Goal: Transaction & Acquisition: Purchase product/service

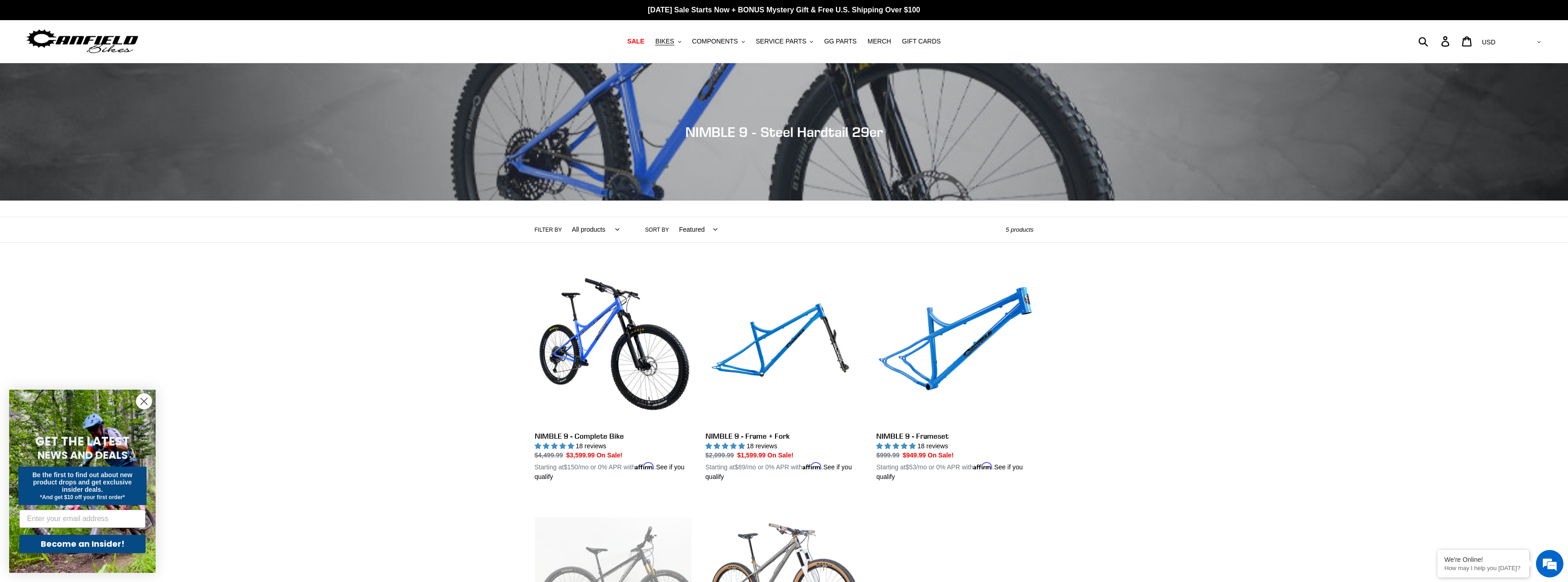
click at [447, 394] on div "Collection: NIMBLE 9 - Steel Hardtail 29er Filter by All products 29er BFCM23 B…" at bounding box center [784, 392] width 1568 height 659
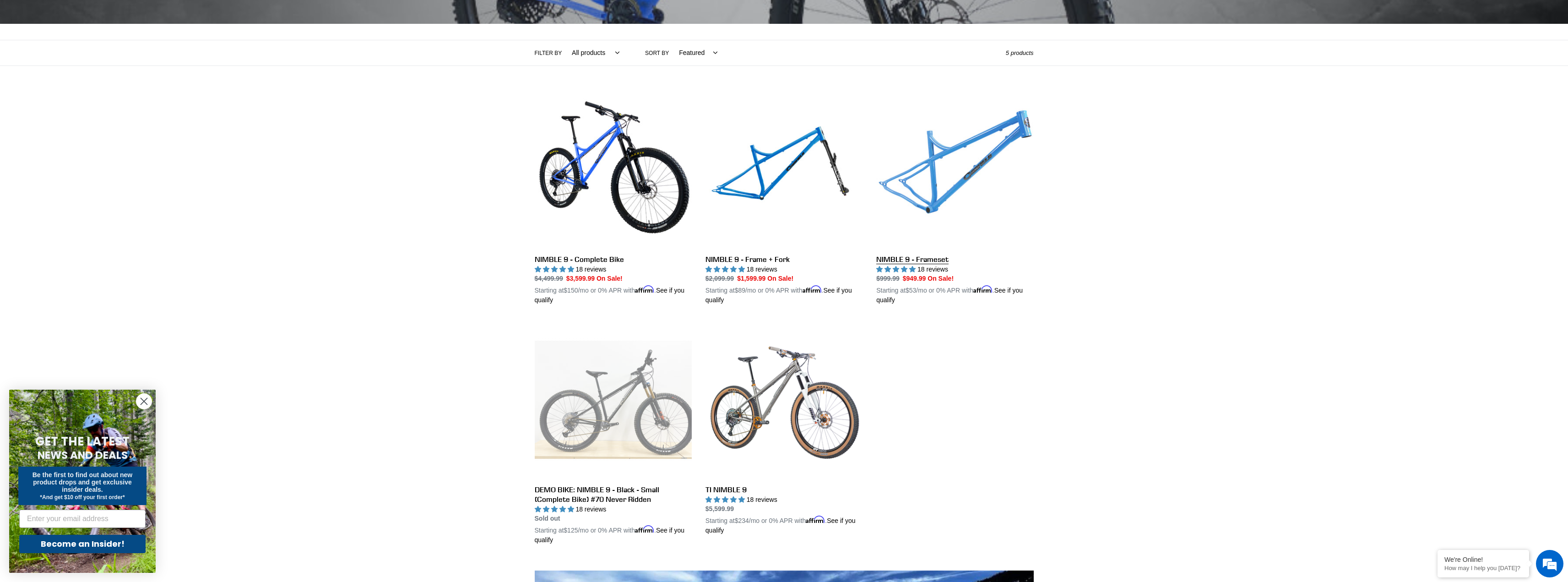
scroll to position [183, 0]
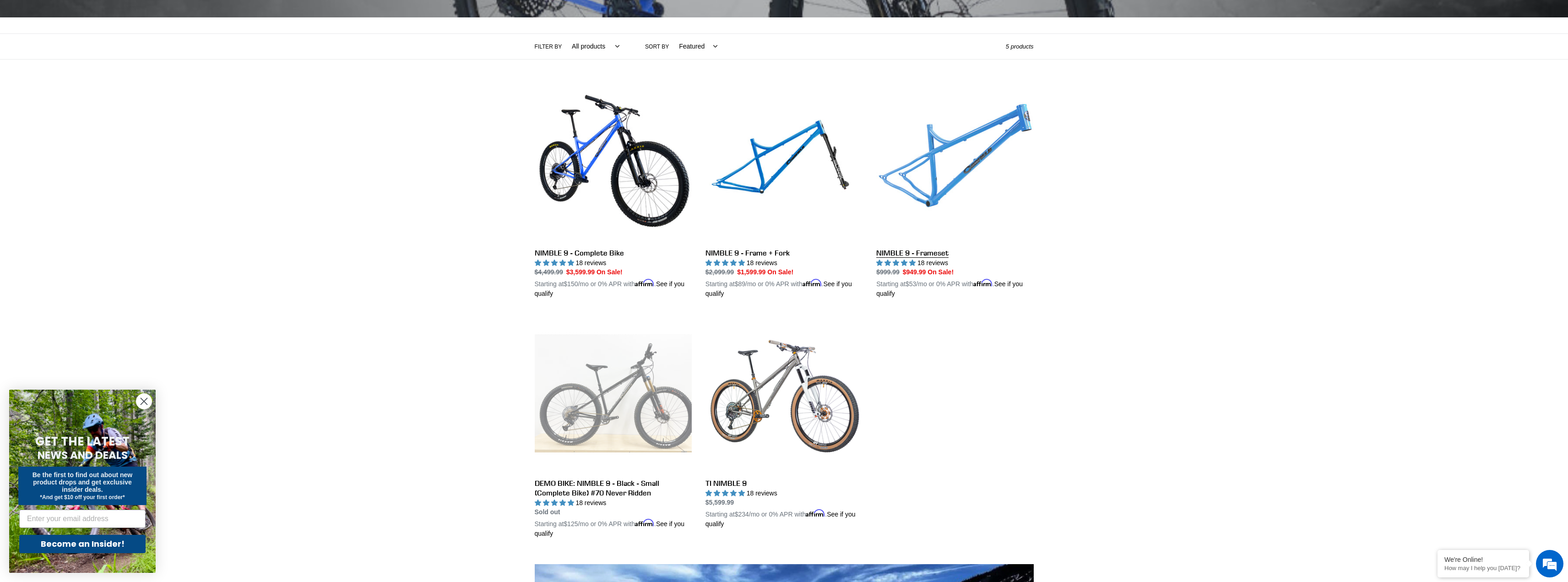
click at [963, 155] on link "NIMBLE 9 - Frameset" at bounding box center [954, 192] width 157 height 214
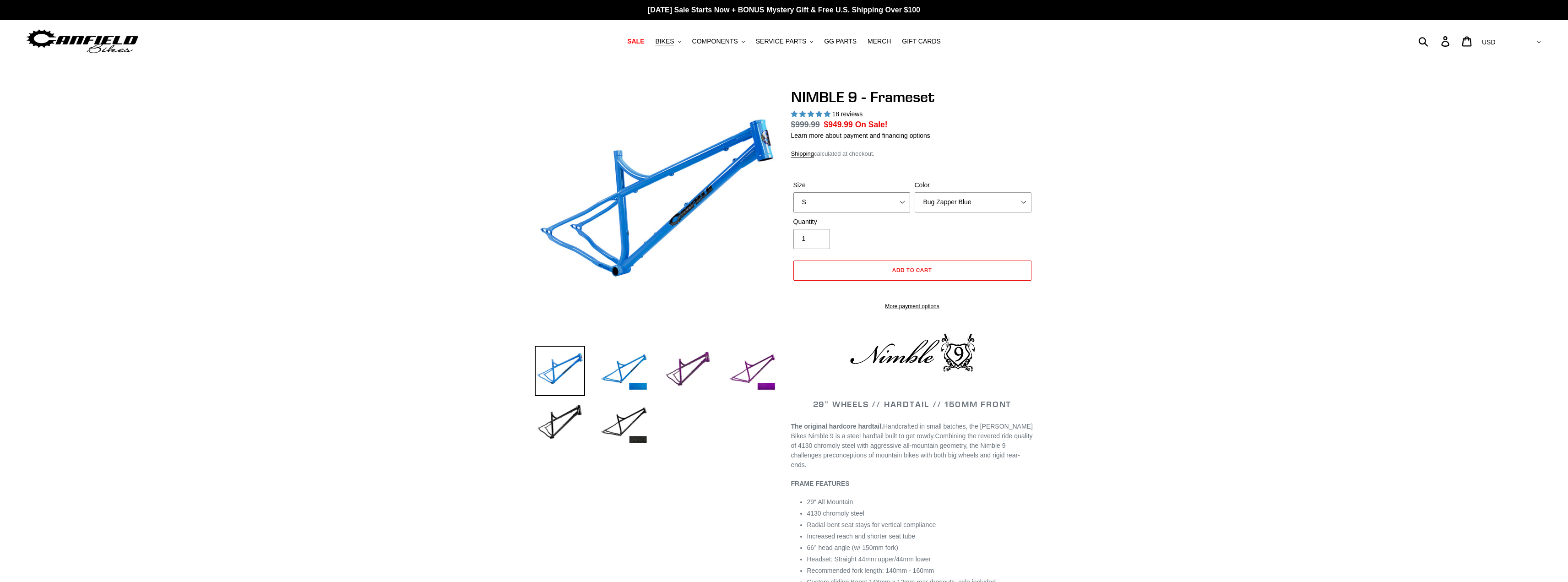
click at [888, 193] on select "S M L XL" at bounding box center [852, 202] width 117 height 20
select select "highest-rating"
select select "XL"
click at [793, 193] on select "S M L XL" at bounding box center [852, 202] width 117 height 20
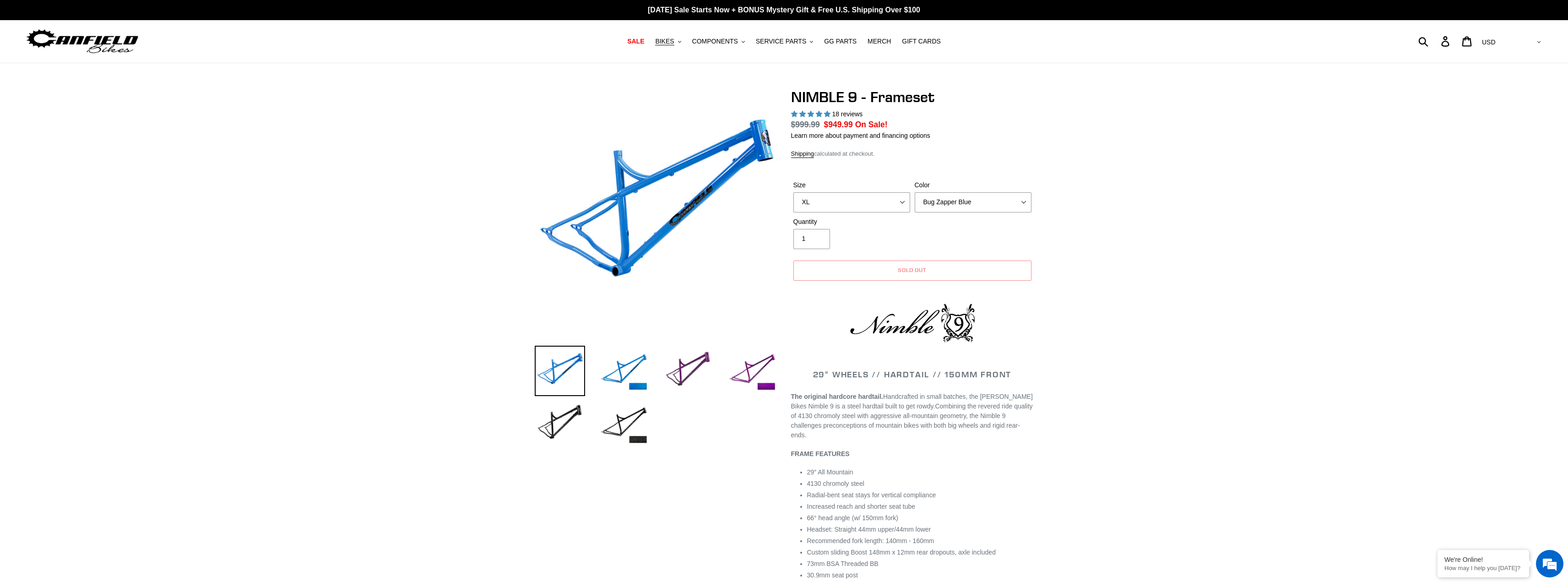
click at [992, 186] on label "Color" at bounding box center [973, 185] width 117 height 10
click at [992, 193] on select "Bug Zapper Blue Purple Haze -Sold Out Galaxy Black" at bounding box center [973, 202] width 117 height 20
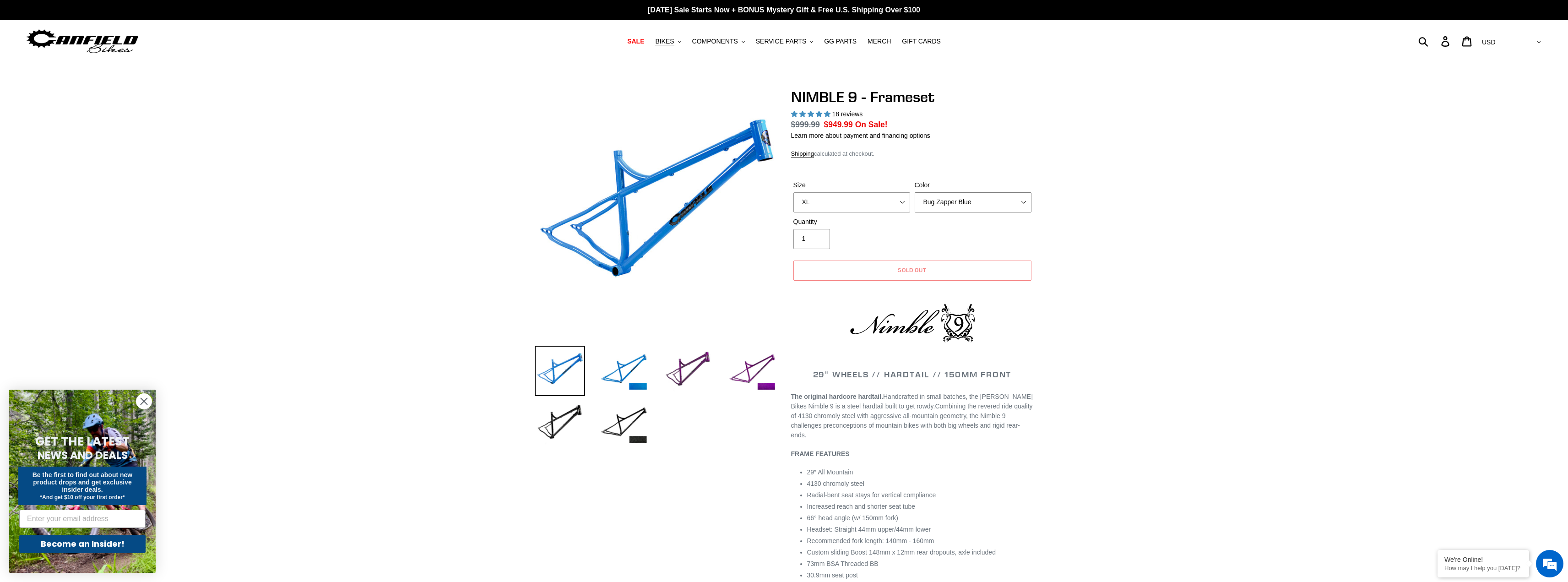
click at [980, 202] on select "Bug Zapper Blue Purple Haze -Sold Out Galaxy Black" at bounding box center [973, 202] width 117 height 20
click at [915, 193] on select "Bug Zapper Blue Purple Haze -Sold Out Galaxy Black" at bounding box center [973, 202] width 117 height 20
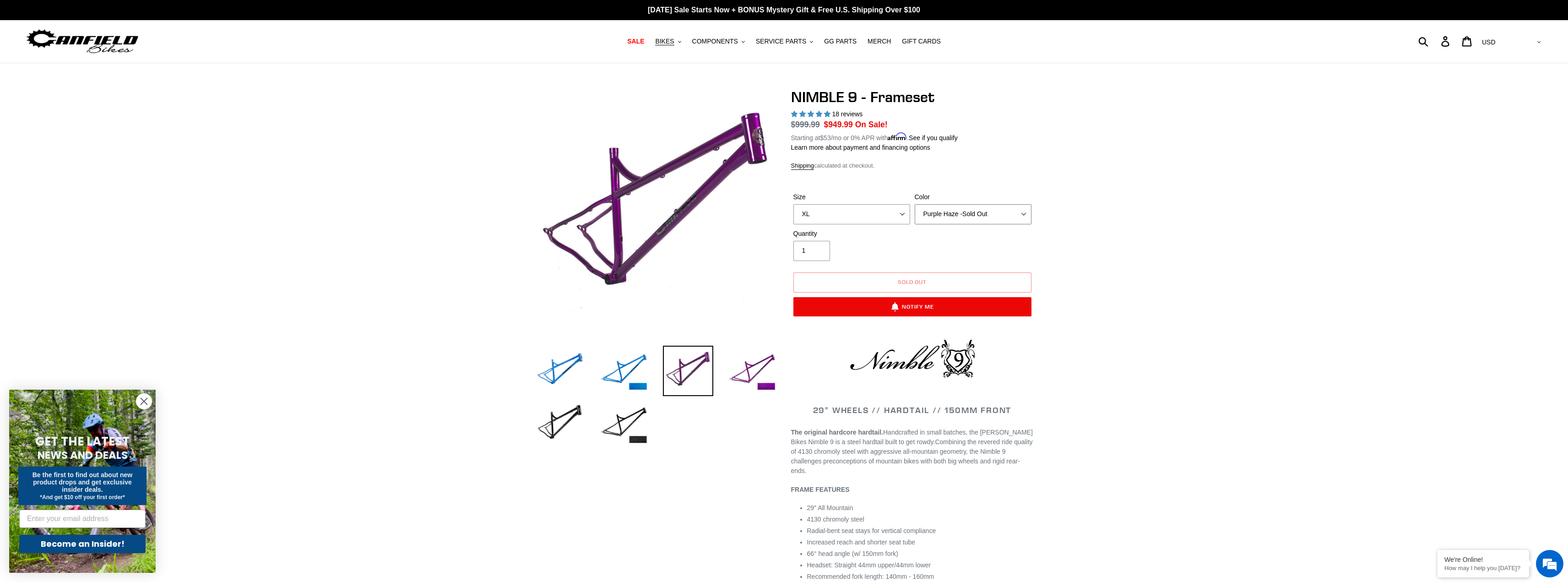
click at [985, 213] on select "Bug Zapper Blue Purple Haze -Sold Out Galaxy Black" at bounding box center [973, 214] width 117 height 20
select select "Galaxy Black"
click at [915, 204] on select "Bug Zapper Blue Purple Haze -Sold Out Galaxy Black" at bounding box center [973, 214] width 117 height 20
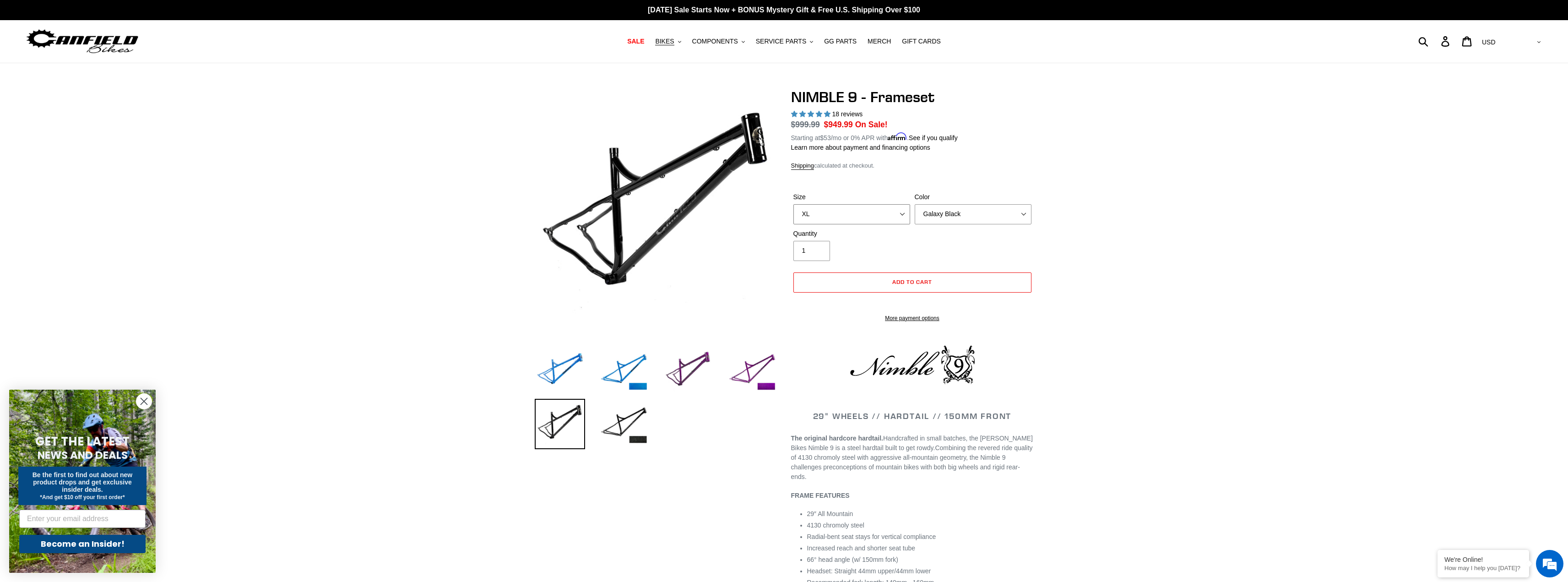
click at [881, 216] on select "S M L XL" at bounding box center [852, 214] width 117 height 20
click at [635, 412] on img at bounding box center [624, 424] width 50 height 50
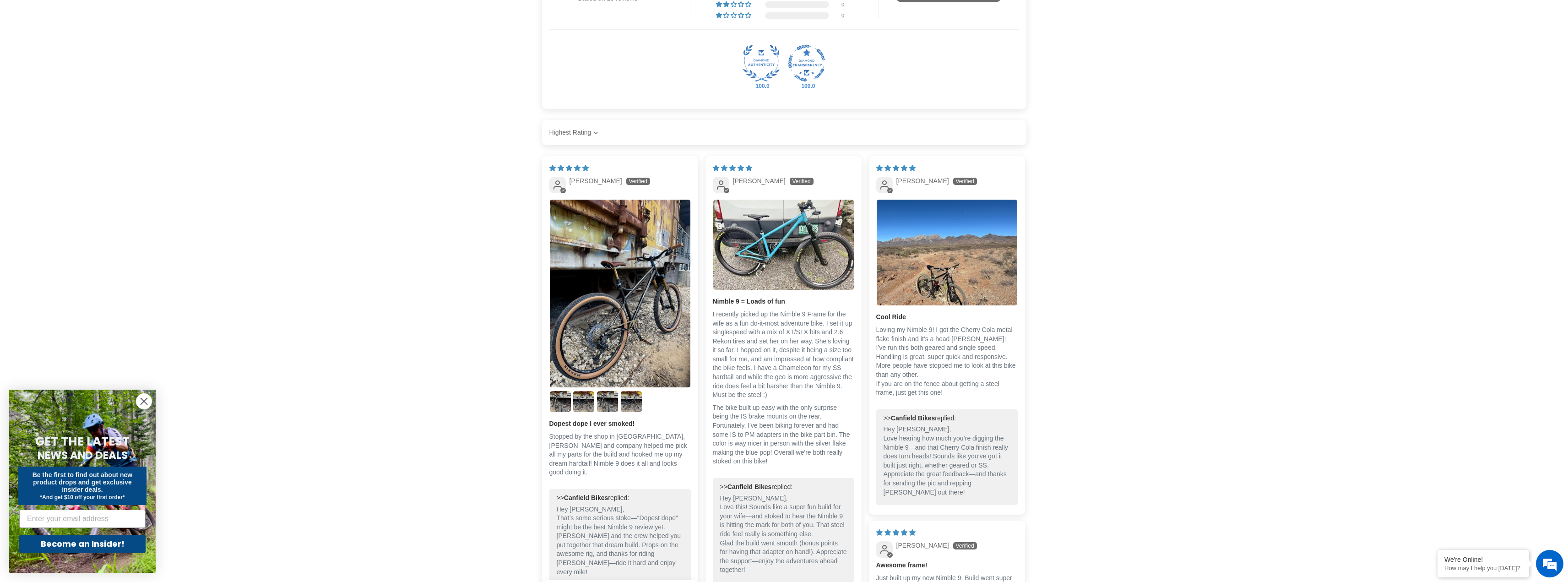
scroll to position [1282, 0]
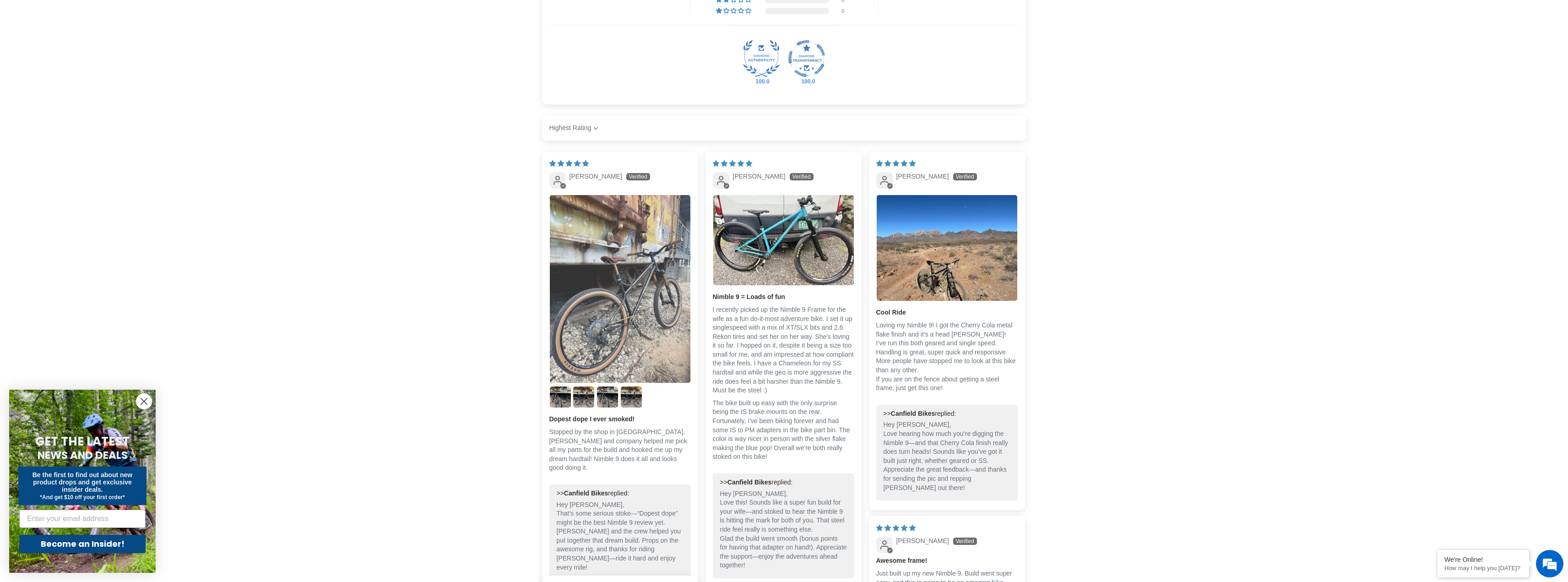
click at [604, 330] on img "Link to user picture 1" at bounding box center [620, 289] width 141 height 188
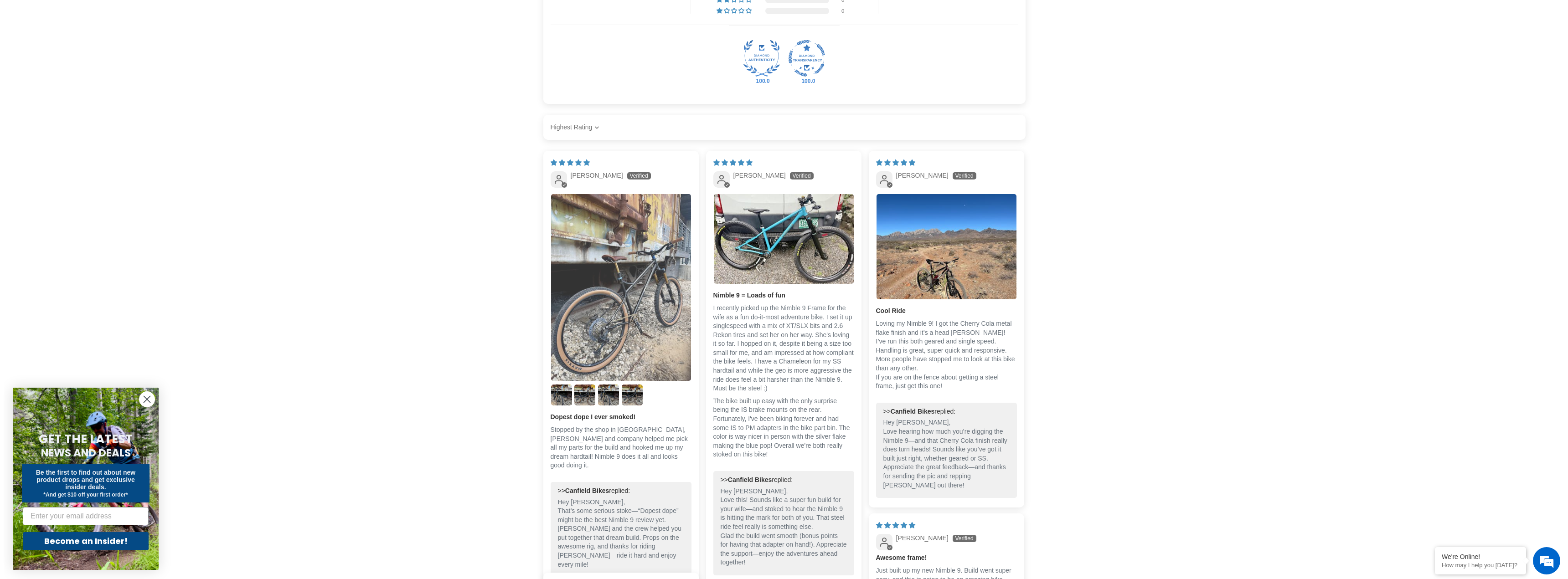
scroll to position [0, 0]
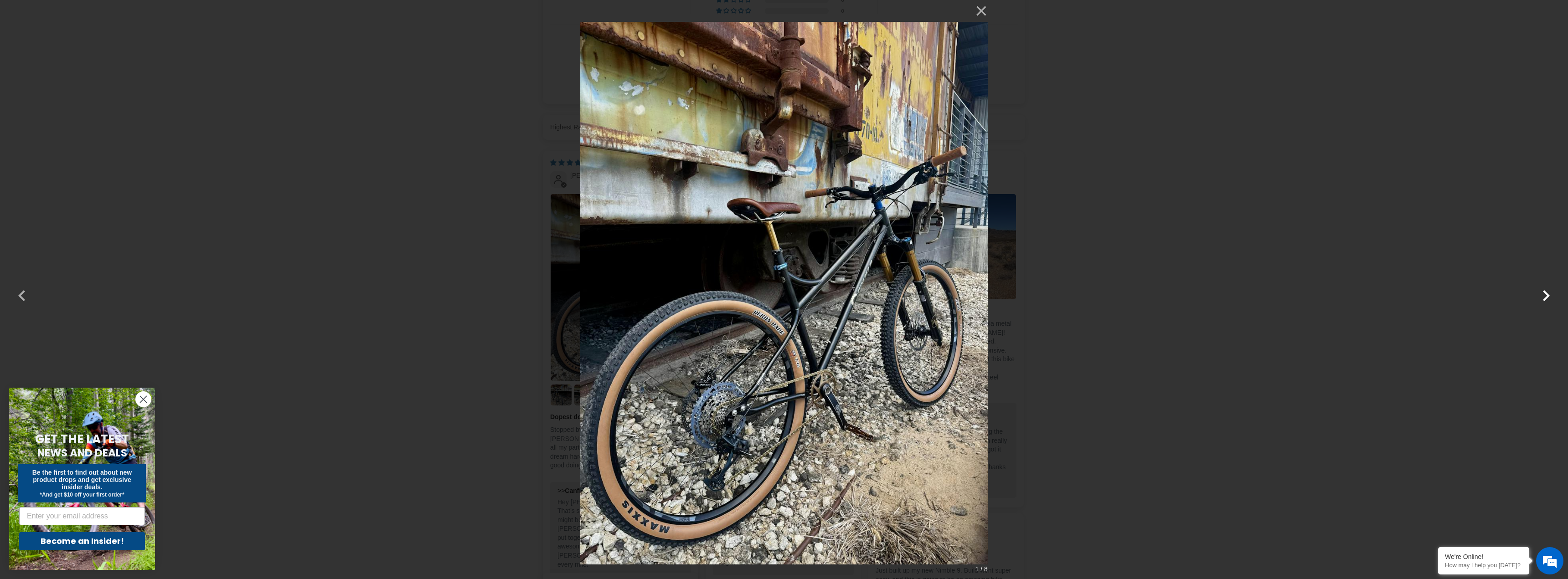
click at [1542, 298] on button "button" at bounding box center [1546, 290] width 22 height 22
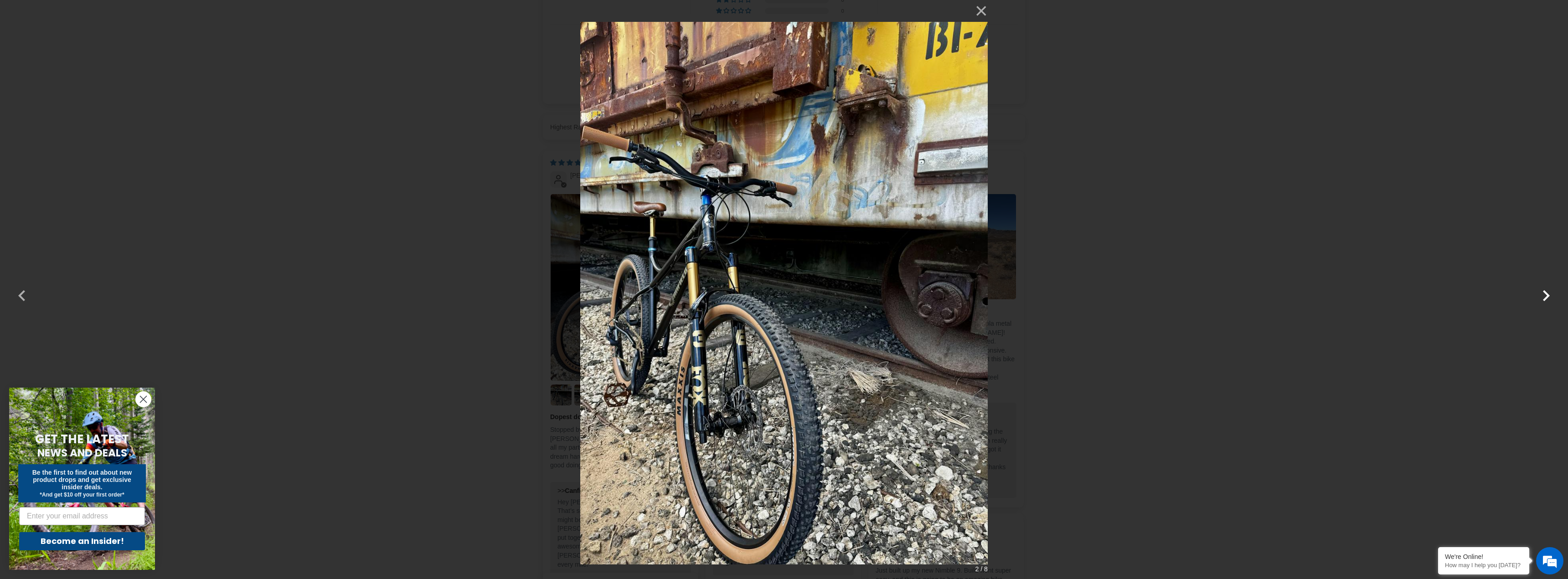
click at [1542, 298] on button "button" at bounding box center [1546, 290] width 22 height 22
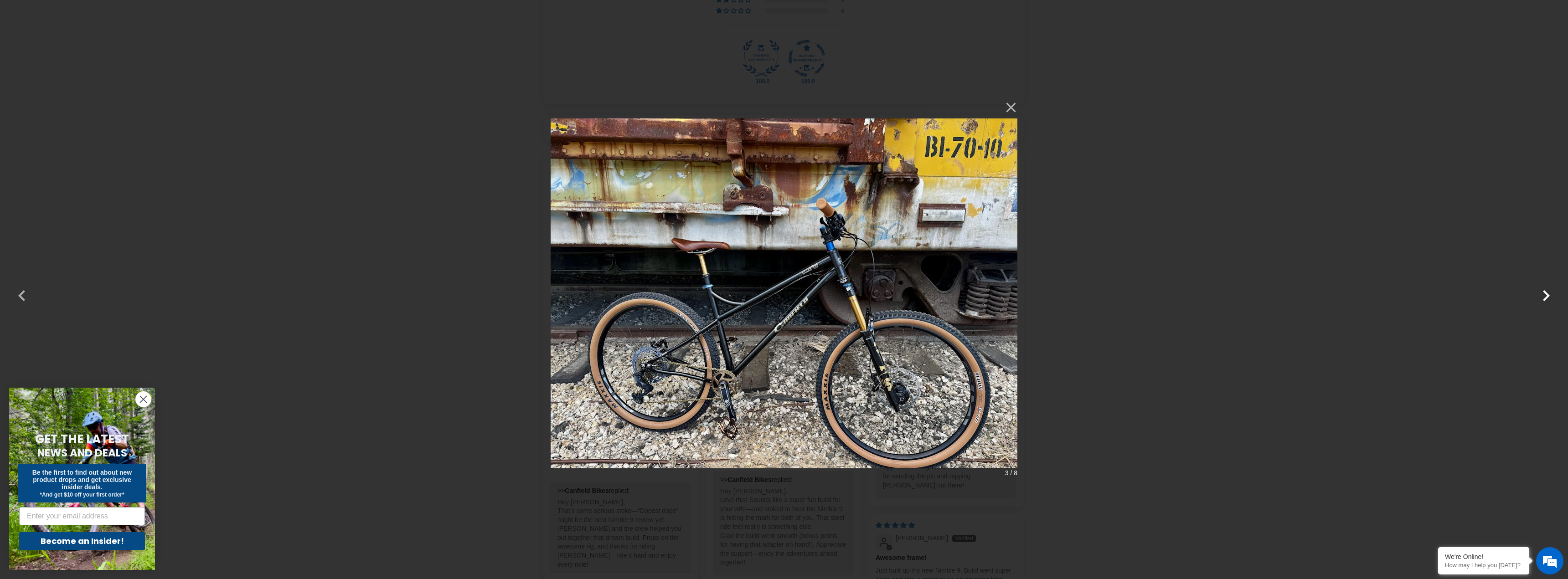
click at [1542, 298] on button "button" at bounding box center [1546, 290] width 22 height 22
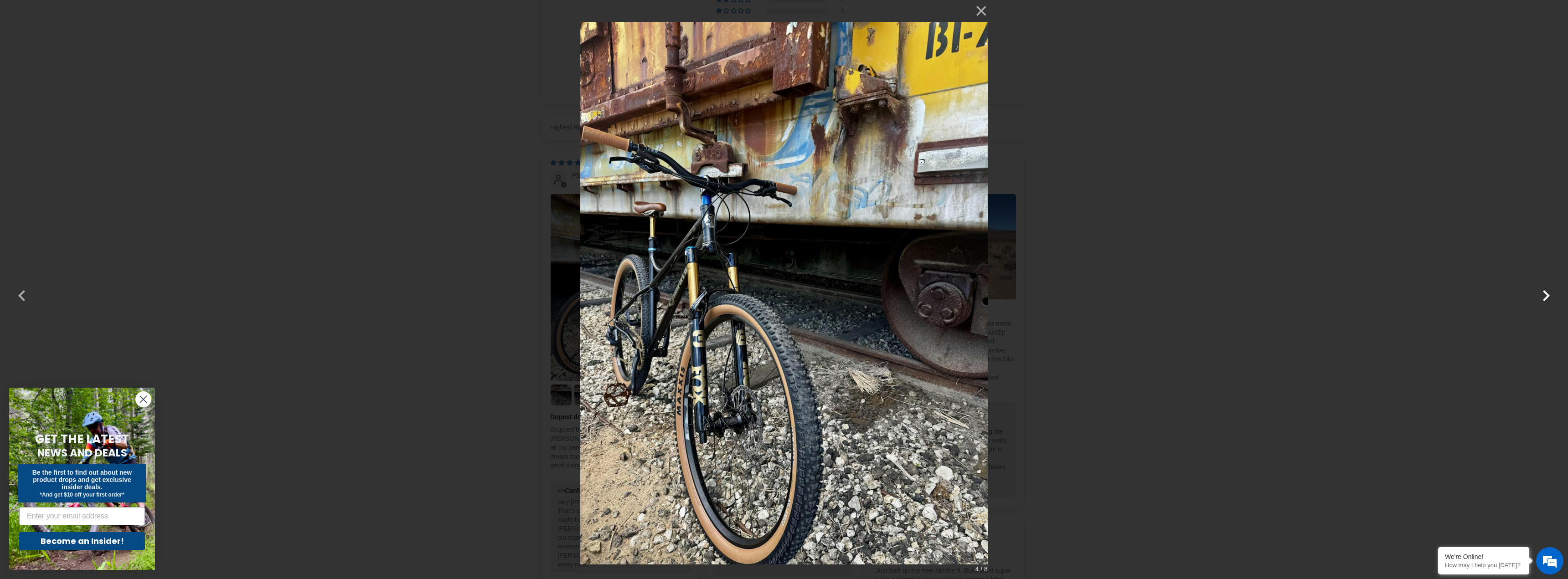
click at [1542, 298] on button "button" at bounding box center [1546, 290] width 22 height 22
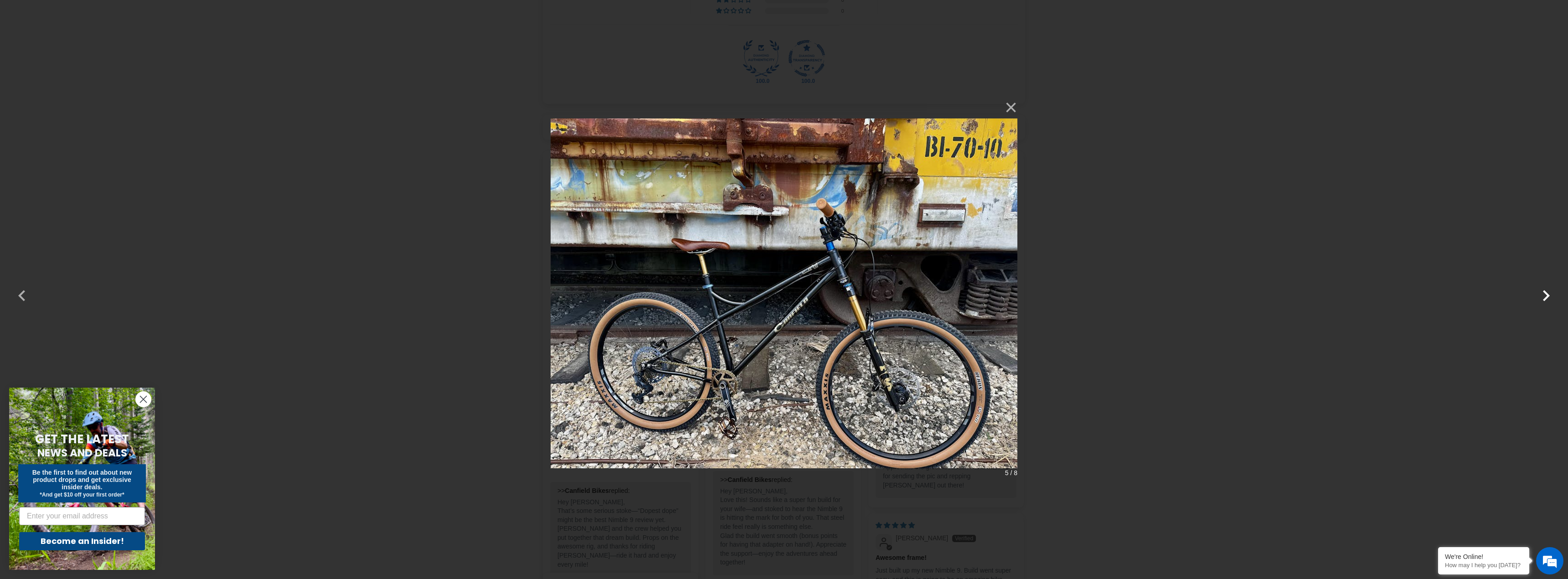
click at [1542, 298] on button "button" at bounding box center [1546, 290] width 22 height 22
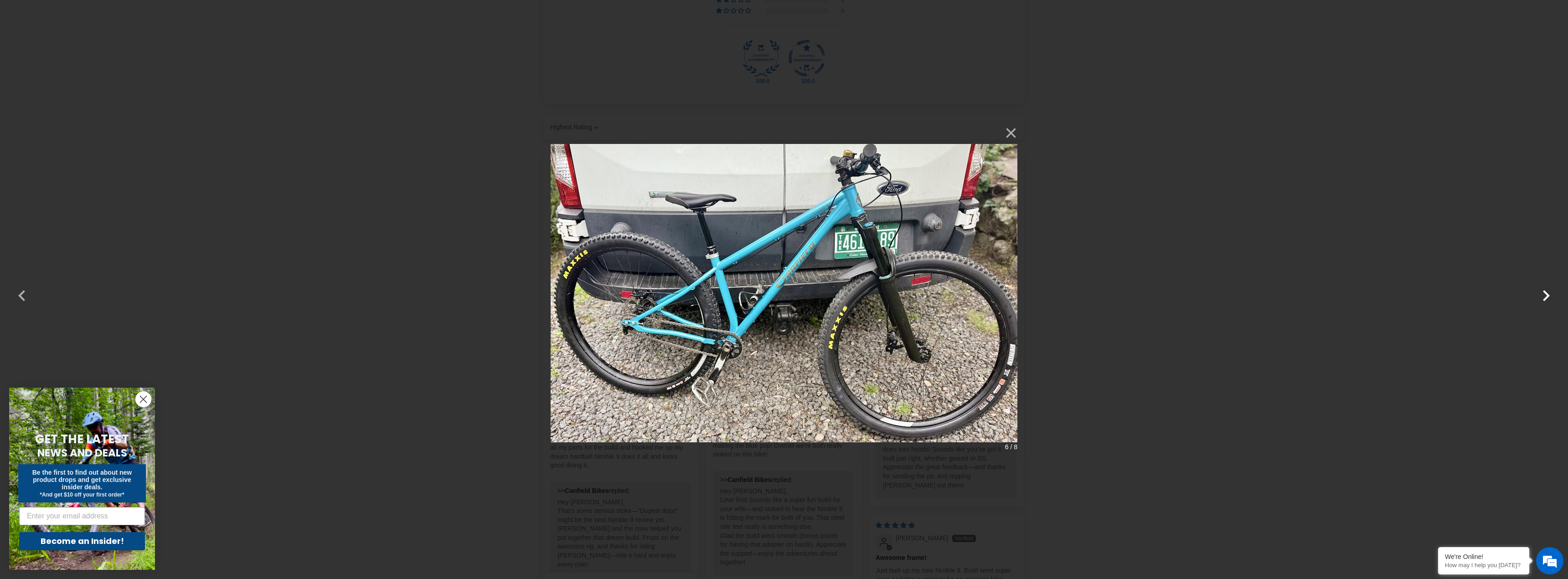
click at [1542, 298] on button "button" at bounding box center [1546, 290] width 22 height 22
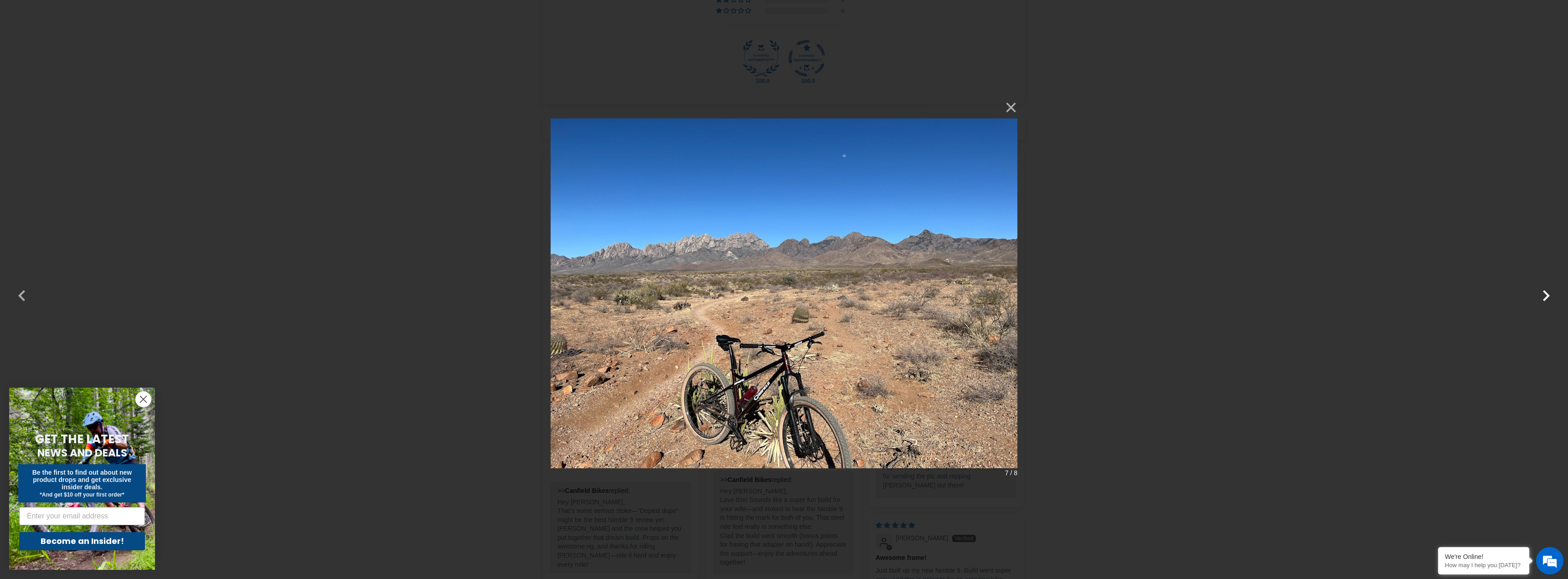
click at [1542, 298] on button "button" at bounding box center [1546, 290] width 22 height 22
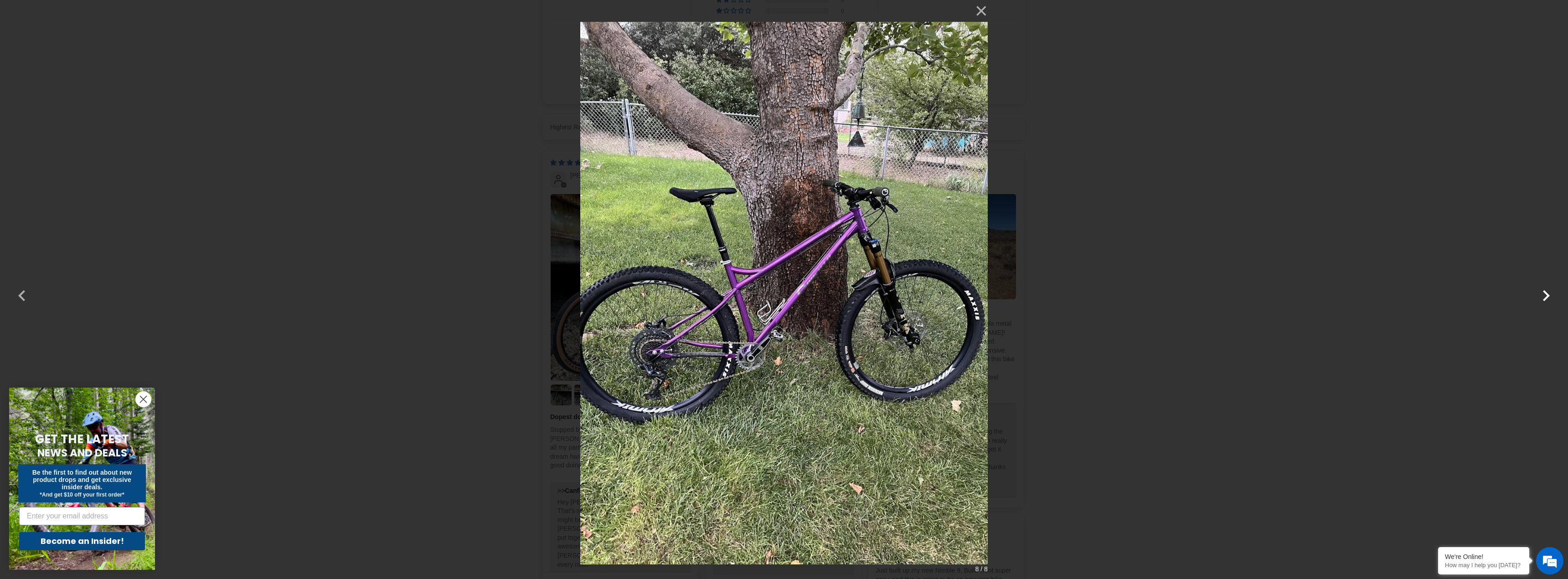
click at [1542, 298] on button "button" at bounding box center [1546, 290] width 22 height 22
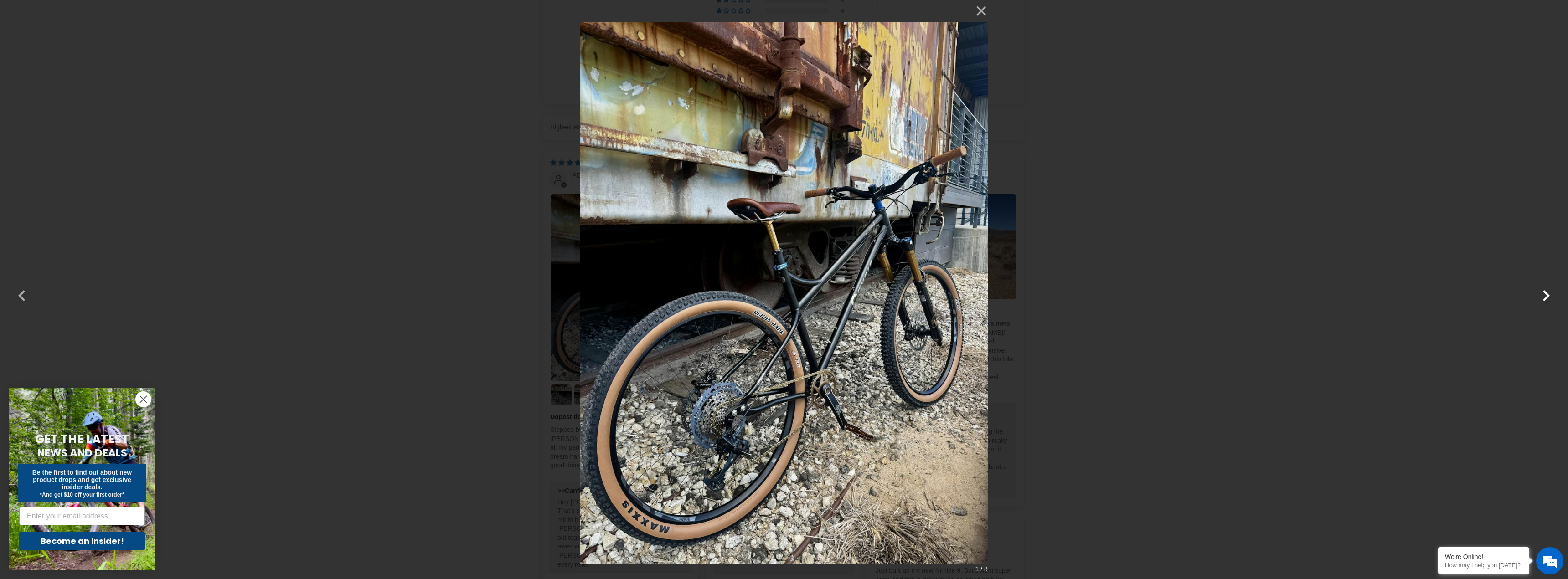
click at [1542, 298] on button "button" at bounding box center [1546, 290] width 22 height 22
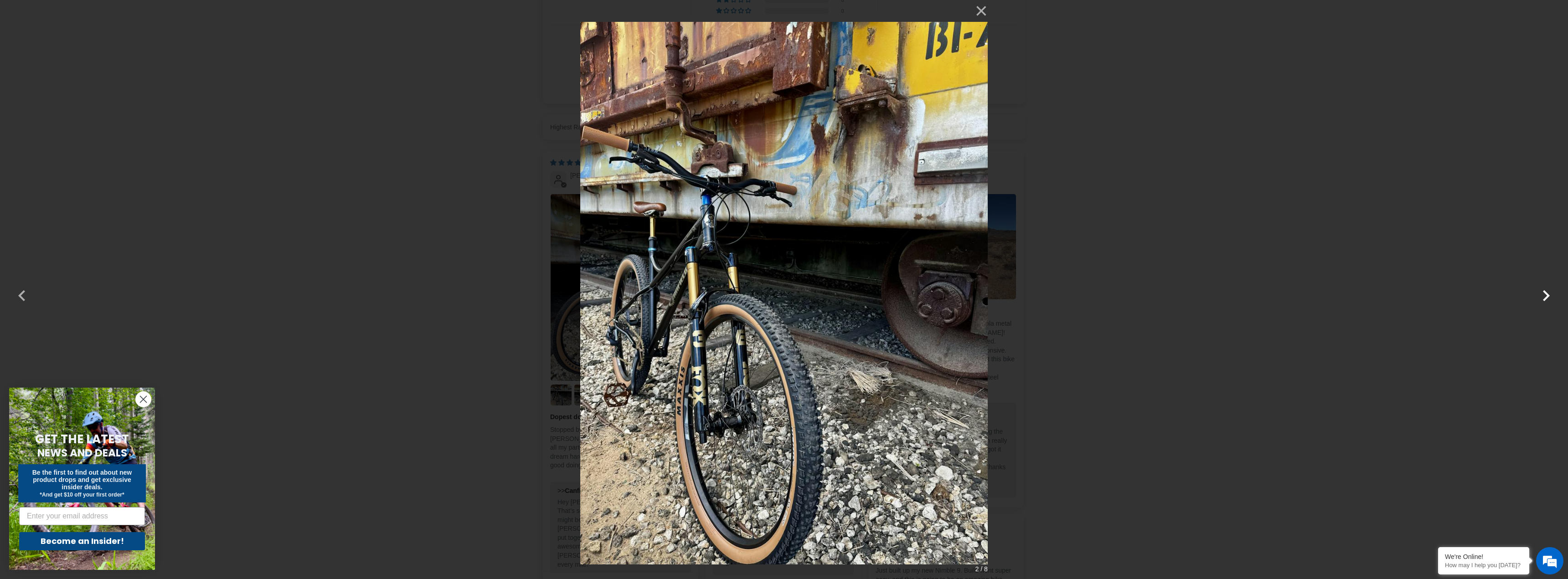
click at [1542, 298] on button "button" at bounding box center [1546, 290] width 22 height 22
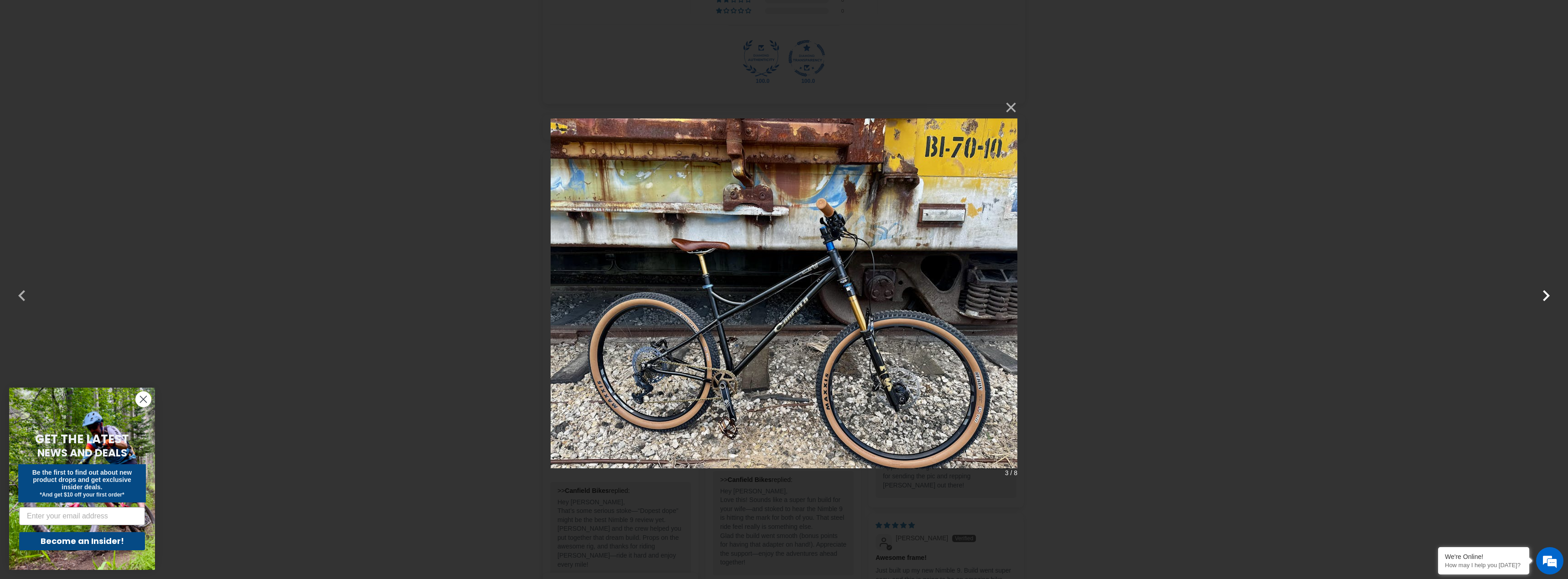
click at [1542, 298] on button "button" at bounding box center [1546, 290] width 22 height 22
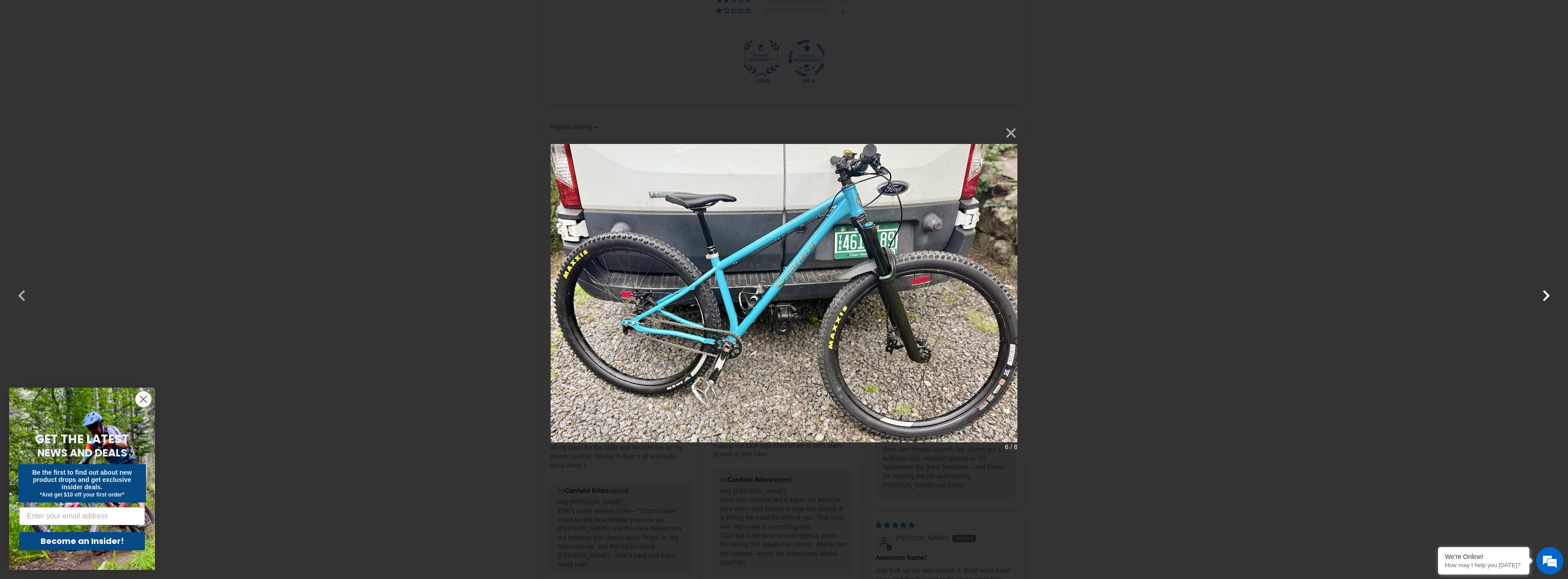
click at [1542, 298] on button "button" at bounding box center [1546, 290] width 22 height 22
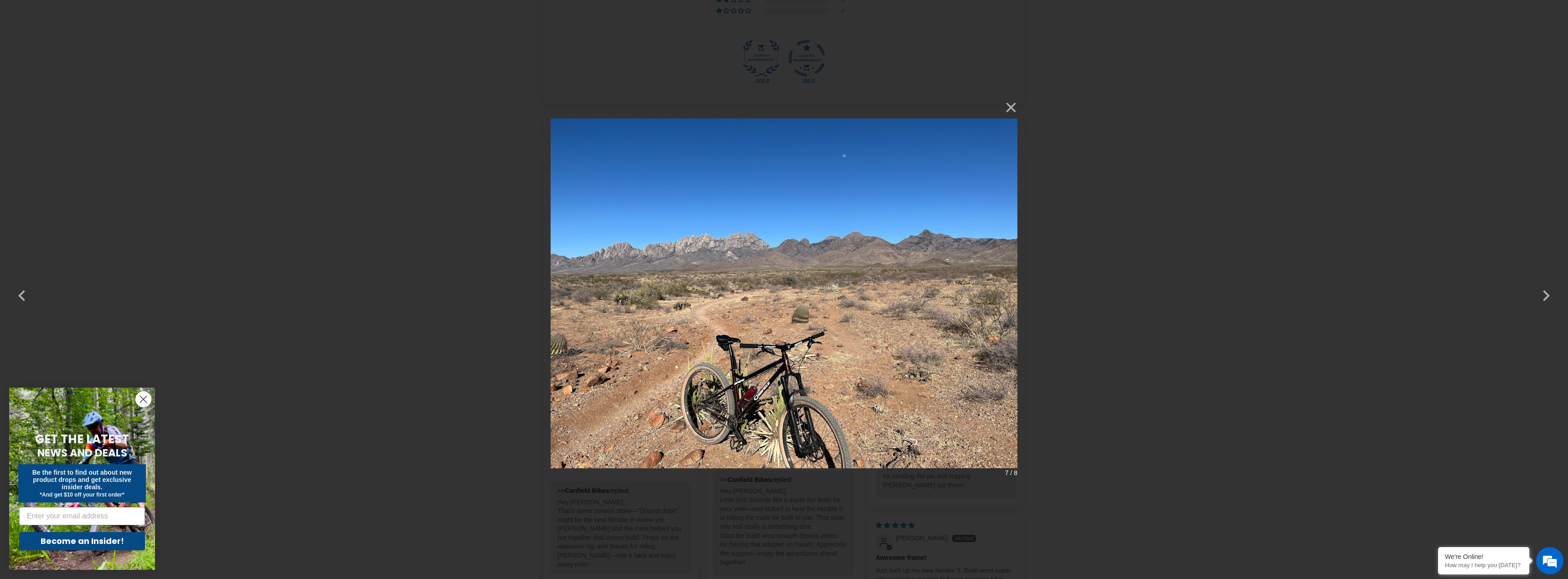
click at [1464, 288] on div "× 7 / 8 Loading..." at bounding box center [784, 290] width 1568 height 579
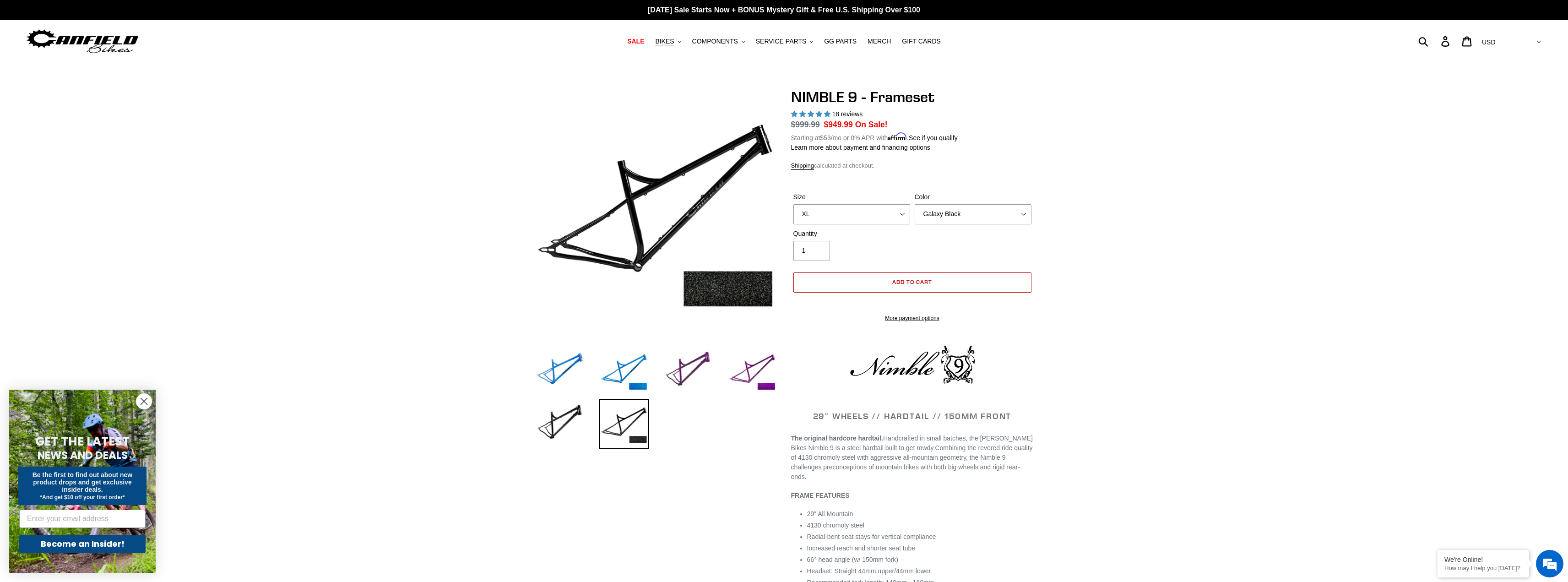
click at [910, 287] on button "Add to cart" at bounding box center [912, 282] width 238 height 20
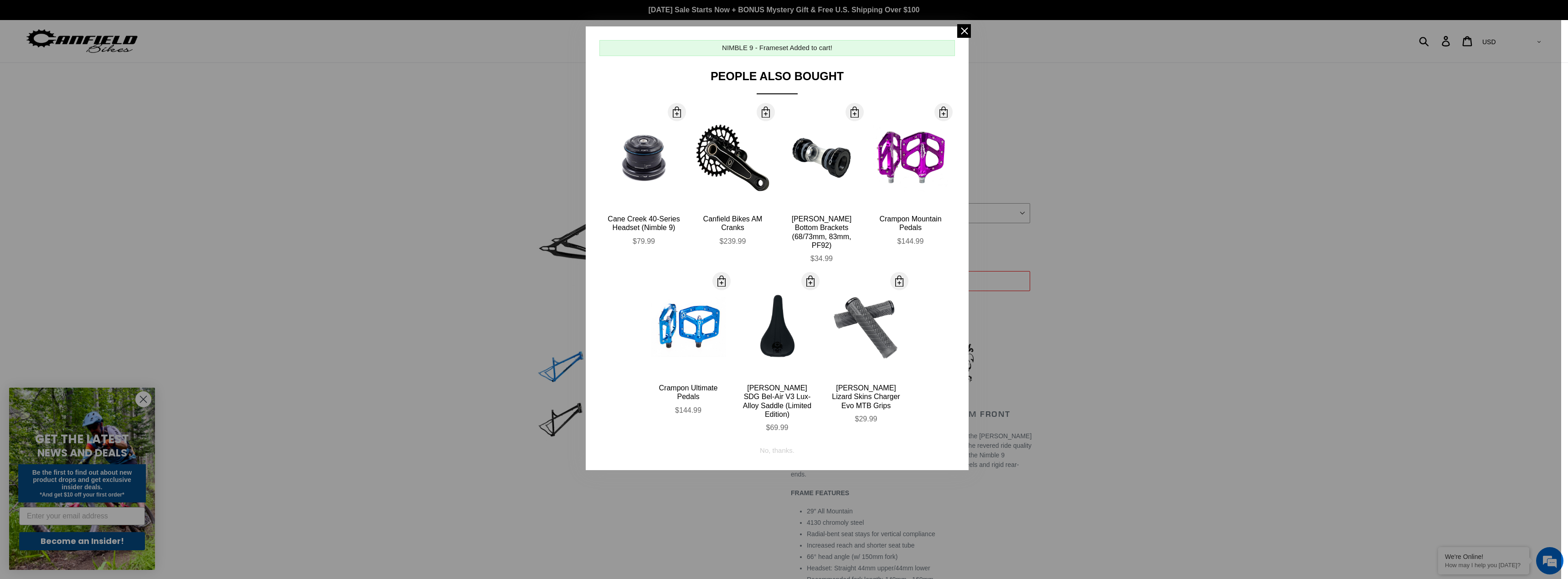
click at [1163, 237] on div at bounding box center [784, 290] width 1568 height 579
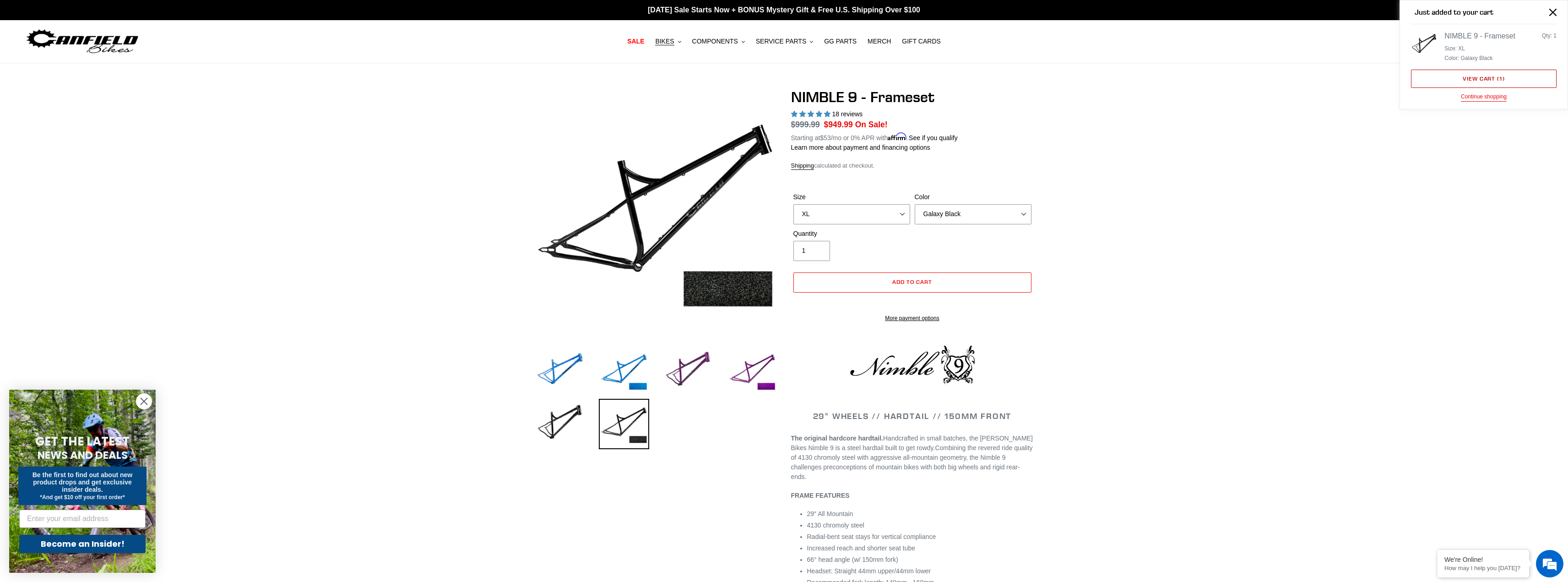
click at [1512, 75] on link "View cart ( 1 )" at bounding box center [1484, 79] width 145 height 18
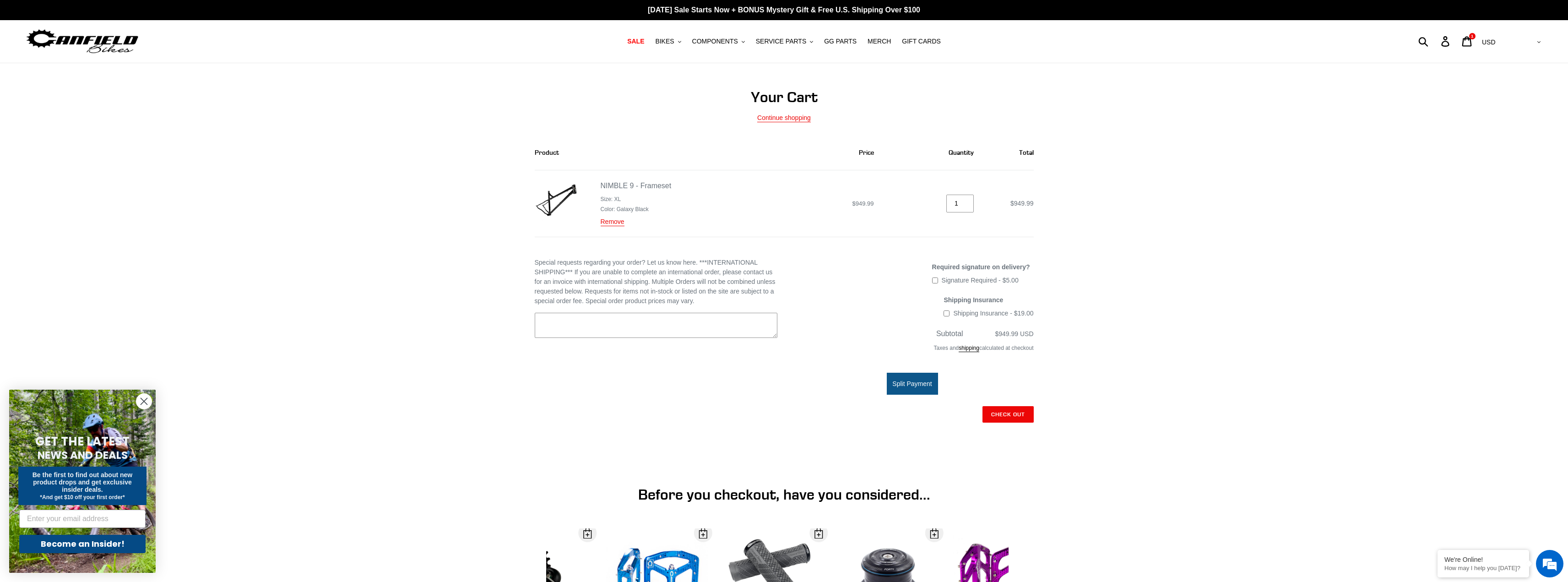
click at [949, 312] on input "Shipping Insurance - $19.00" at bounding box center [946, 314] width 6 height 6
checkbox input "true"
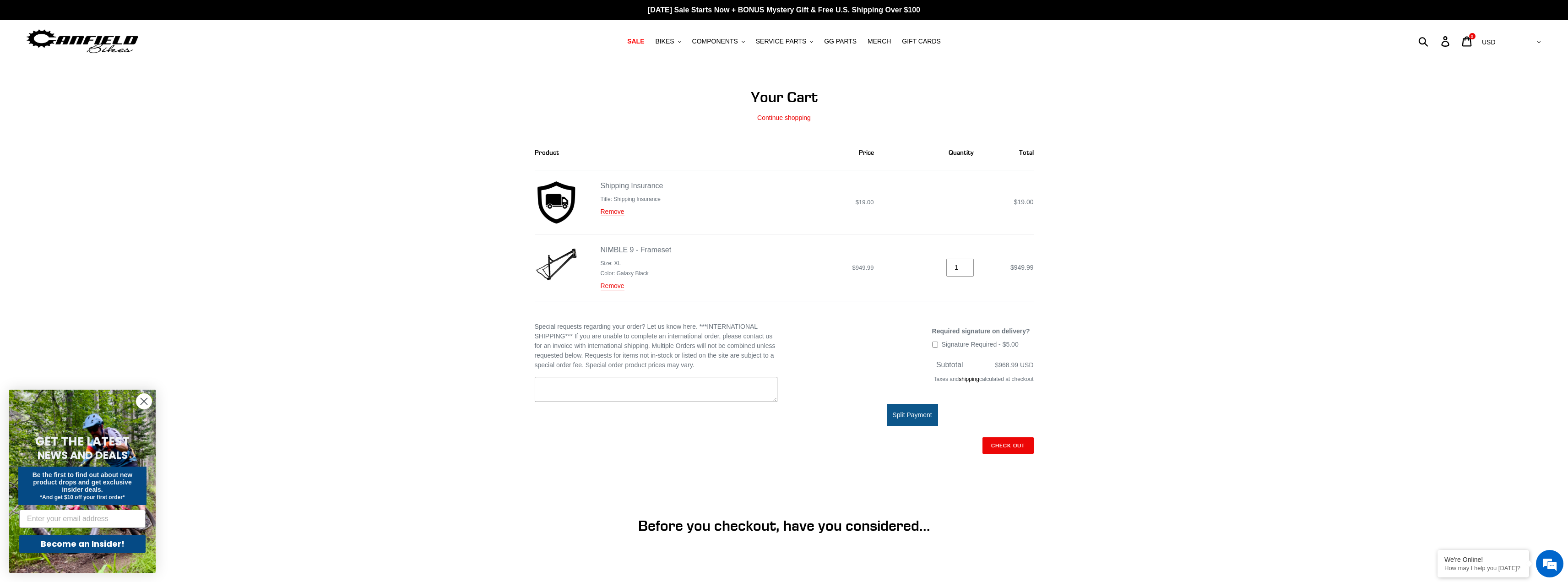
click at [657, 388] on textarea "Special requests regarding your order? Let us know here. ***INTERNATIONAL SHIPP…" at bounding box center [656, 389] width 243 height 26
click at [1018, 440] on input "Check out" at bounding box center [1008, 445] width 51 height 17
